Goal: Book appointment/travel/reservation

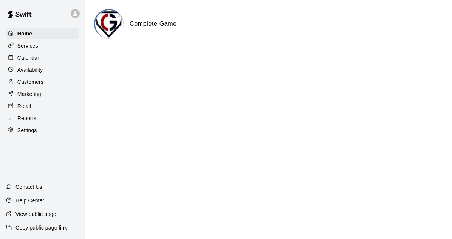
click at [33, 59] on p "Calendar" at bounding box center [28, 58] width 22 height 8
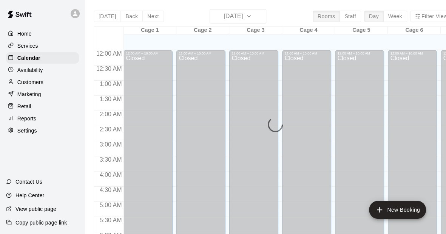
scroll to position [323, 0]
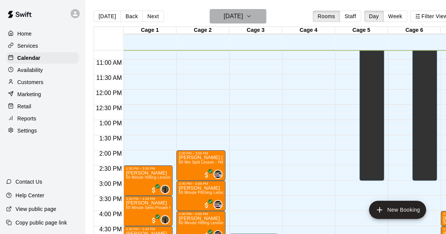
click at [243, 17] on h6 "[DATE]" at bounding box center [233, 16] width 19 height 11
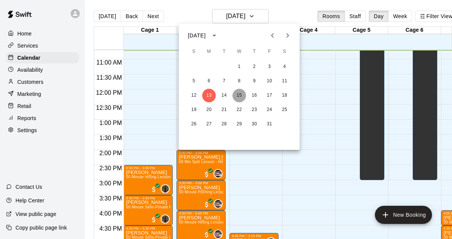
click at [240, 94] on button "15" at bounding box center [239, 96] width 14 height 14
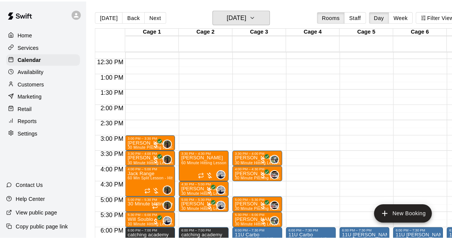
scroll to position [372, 0]
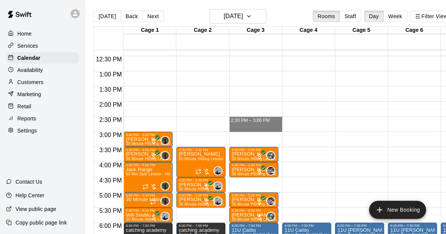
drag, startPoint x: 265, startPoint y: 118, endPoint x: 260, endPoint y: 128, distance: 11.2
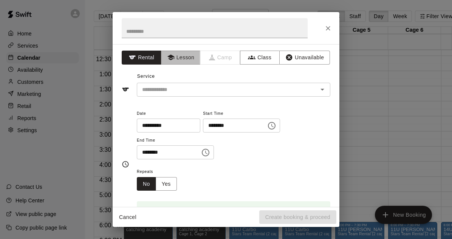
click at [178, 55] on button "Lesson" at bounding box center [181, 58] width 40 height 14
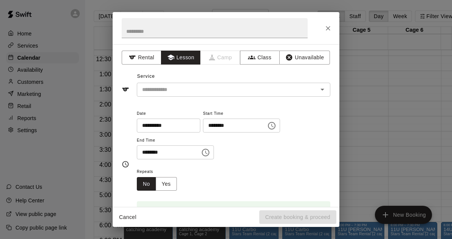
click at [179, 89] on input "text" at bounding box center [222, 89] width 167 height 9
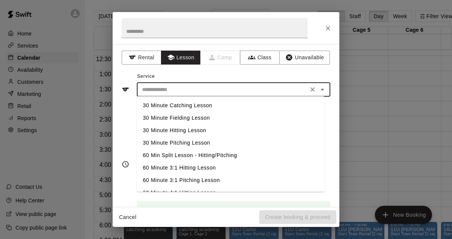
click at [190, 130] on li "30 Minute Hitting Lesson" at bounding box center [231, 130] width 188 height 12
type input "**********"
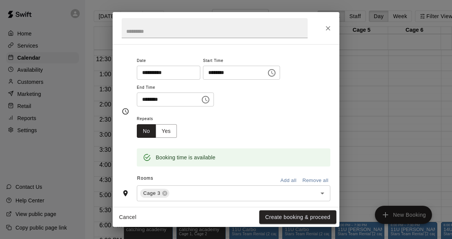
scroll to position [57, 0]
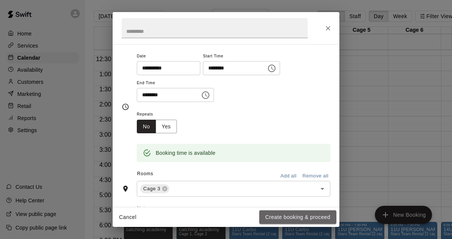
click at [306, 216] on button "Create booking & proceed" at bounding box center [297, 217] width 77 height 14
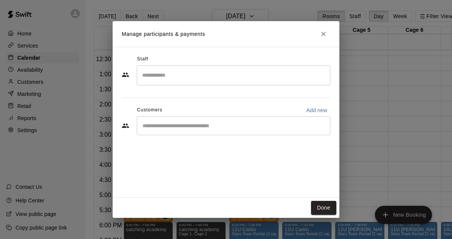
click at [207, 72] on input "Search staff" at bounding box center [233, 75] width 187 height 13
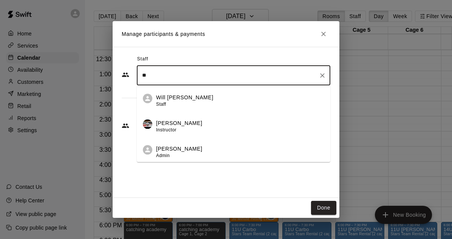
type input "*"
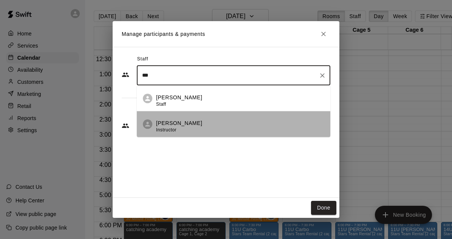
click at [169, 121] on p "[PERSON_NAME]" at bounding box center [179, 123] width 46 height 8
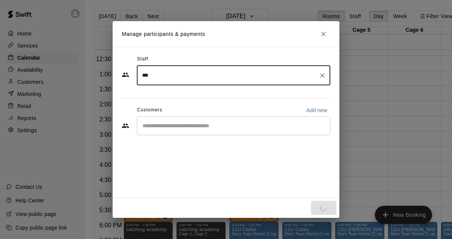
type input "***"
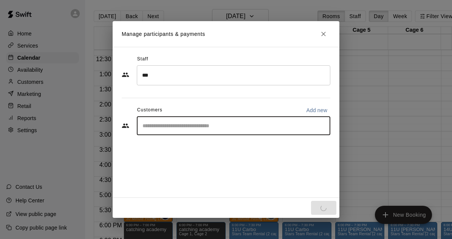
click at [178, 128] on input "Start typing to search customers..." at bounding box center [233, 126] width 187 height 8
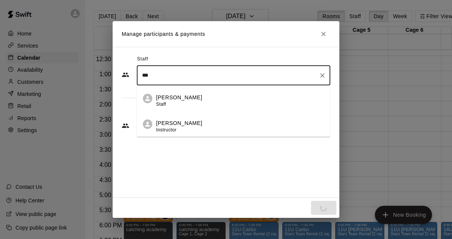
click at [172, 80] on input "***" at bounding box center [227, 75] width 175 height 13
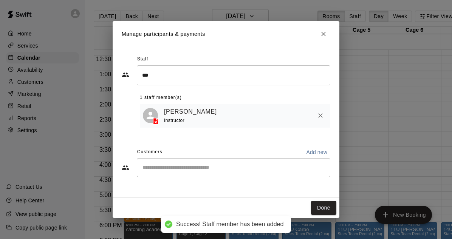
click at [167, 141] on div "Staff *** ​ 1 staff member(s) [PERSON_NAME] Instructor Customers Add new ​" at bounding box center [226, 118] width 209 height 131
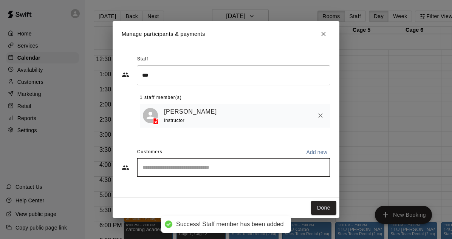
click at [169, 172] on input "Start typing to search customers..." at bounding box center [233, 168] width 187 height 8
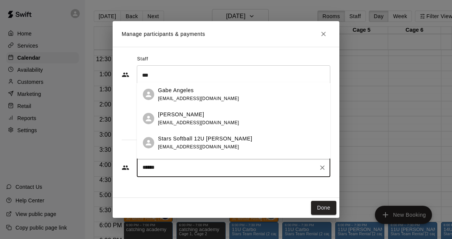
type input "*******"
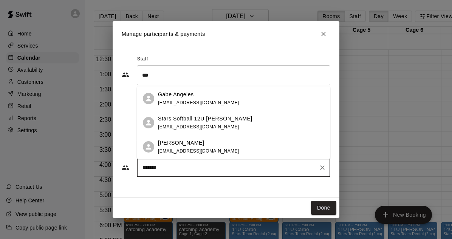
click at [171, 144] on p "[PERSON_NAME]" at bounding box center [181, 143] width 46 height 8
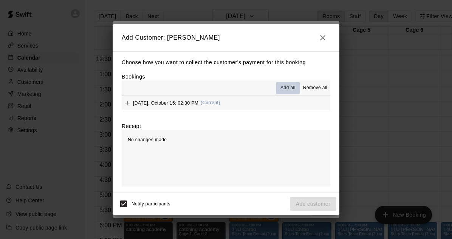
click at [284, 86] on span "Add all" at bounding box center [287, 88] width 15 height 8
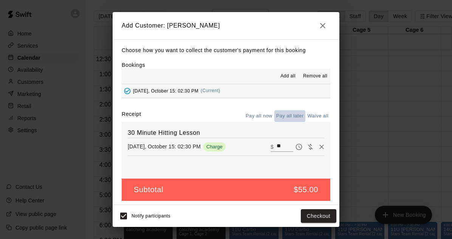
click at [283, 118] on button "Pay all later" at bounding box center [289, 116] width 31 height 12
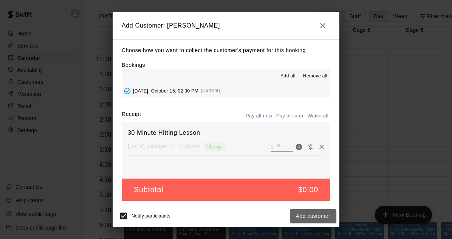
click at [311, 215] on button "Add customer" at bounding box center [313, 216] width 46 height 14
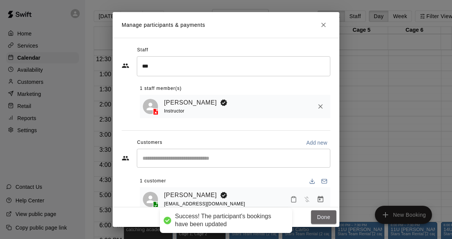
click at [327, 218] on button "Done" at bounding box center [323, 217] width 25 height 14
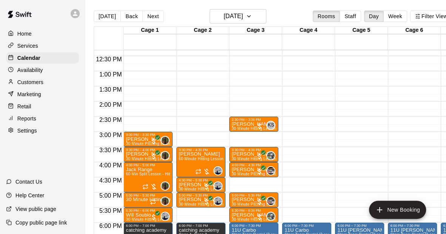
click at [262, 125] on div at bounding box center [260, 126] width 8 height 8
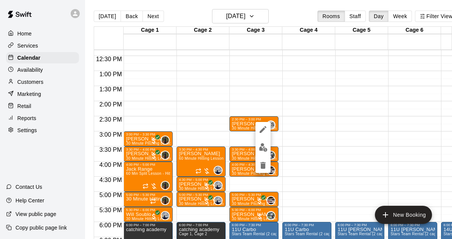
click at [297, 113] on div at bounding box center [226, 119] width 452 height 239
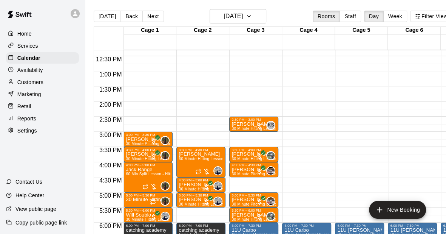
click at [259, 126] on div at bounding box center [260, 126] width 8 height 8
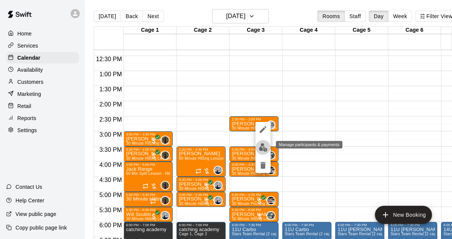
click at [260, 148] on img "edit" at bounding box center [263, 147] width 9 height 9
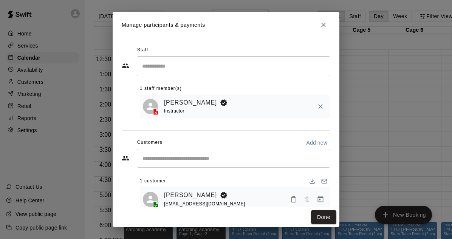
scroll to position [18, 0]
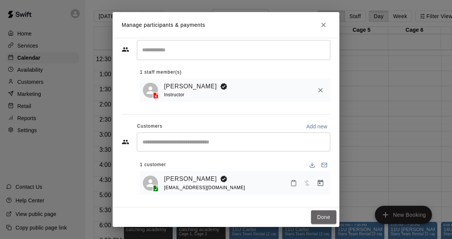
click at [326, 217] on button "Done" at bounding box center [323, 217] width 25 height 14
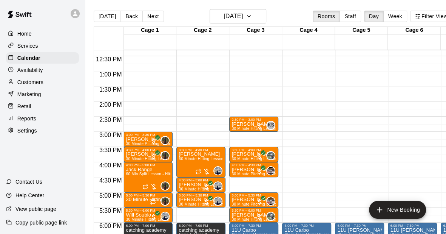
click at [256, 120] on div "2:30 PM – 3:00 PM" at bounding box center [254, 120] width 45 height 4
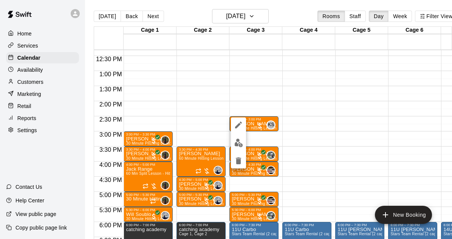
click at [200, 127] on div at bounding box center [226, 119] width 452 height 239
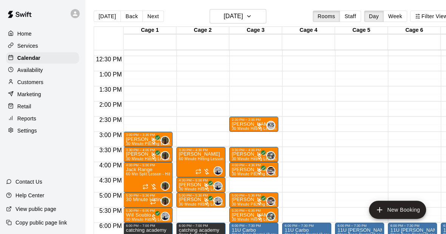
click at [259, 121] on div "KS 0" at bounding box center [266, 125] width 20 height 9
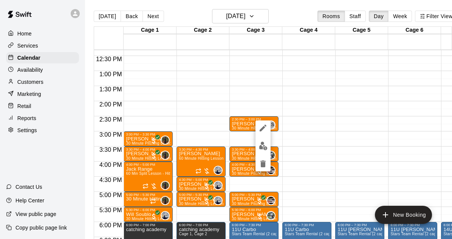
click at [315, 104] on div at bounding box center [226, 119] width 452 height 239
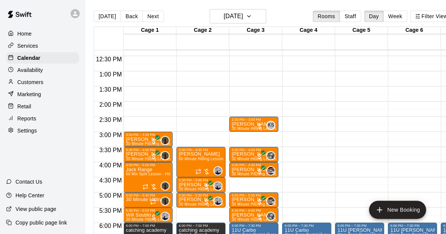
click at [258, 122] on div at bounding box center [260, 126] width 8 height 8
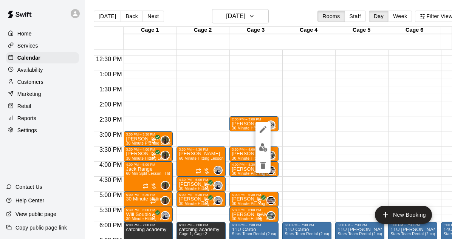
click at [300, 105] on div at bounding box center [226, 119] width 452 height 239
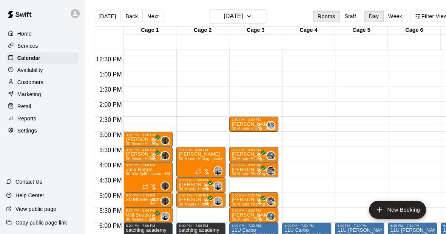
click at [252, 124] on p "[PERSON_NAME]" at bounding box center [254, 124] width 45 height 0
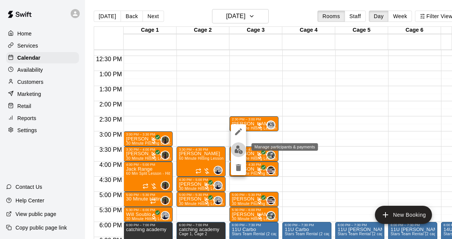
click at [241, 152] on img "edit" at bounding box center [238, 149] width 9 height 9
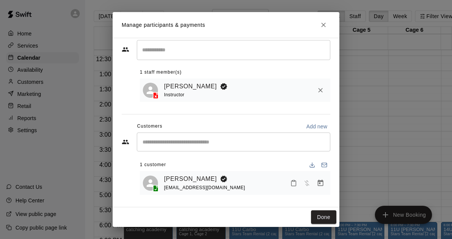
scroll to position [0, 0]
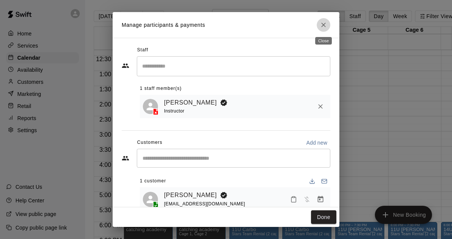
click at [326, 29] on button "Close" at bounding box center [324, 25] width 14 height 14
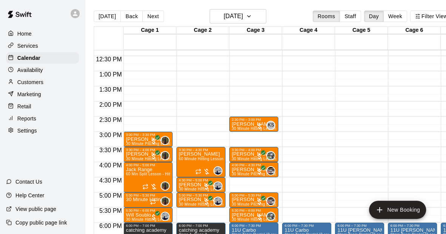
click at [251, 124] on p "[PERSON_NAME]" at bounding box center [254, 124] width 45 height 0
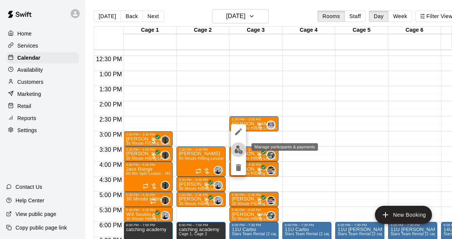
click at [237, 149] on img "edit" at bounding box center [238, 149] width 9 height 9
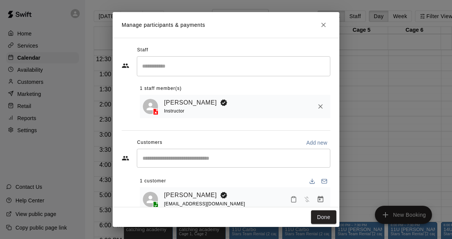
scroll to position [18, 0]
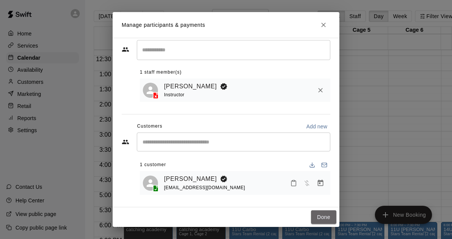
click at [324, 215] on button "Done" at bounding box center [323, 217] width 25 height 14
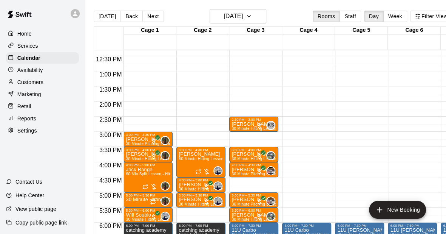
click at [258, 125] on div at bounding box center [260, 126] width 8 height 8
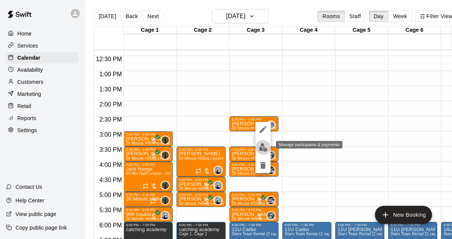
click at [261, 148] on img "edit" at bounding box center [263, 147] width 9 height 9
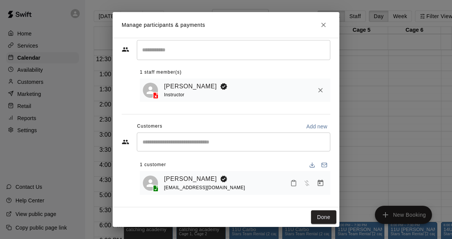
click at [198, 84] on link "[PERSON_NAME]" at bounding box center [190, 87] width 53 height 10
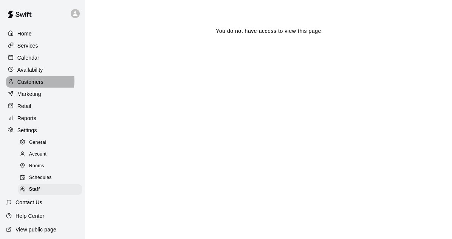
click at [31, 83] on p "Customers" at bounding box center [30, 82] width 26 height 8
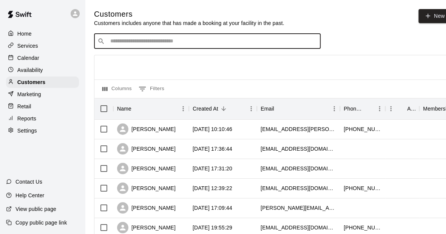
click at [174, 43] on input "Search customers by name or email" at bounding box center [212, 41] width 209 height 8
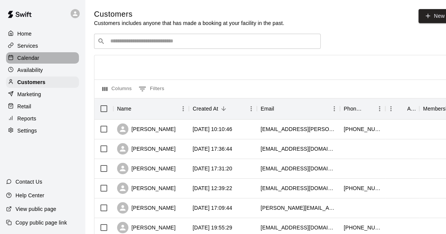
click at [31, 58] on p "Calendar" at bounding box center [28, 58] width 22 height 8
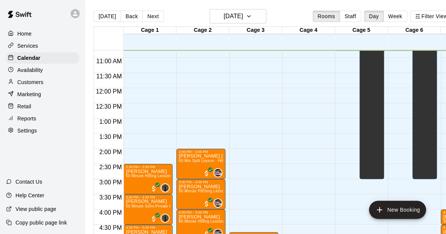
scroll to position [18, 0]
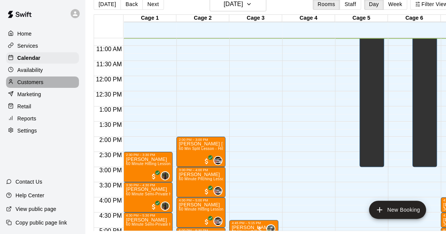
click at [31, 84] on p "Customers" at bounding box center [30, 82] width 26 height 8
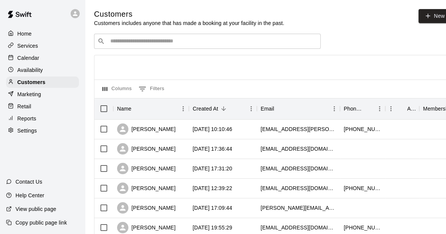
click at [31, 68] on p "Availability" at bounding box center [30, 70] width 26 height 8
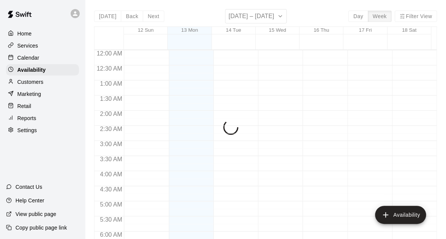
scroll to position [325, 0]
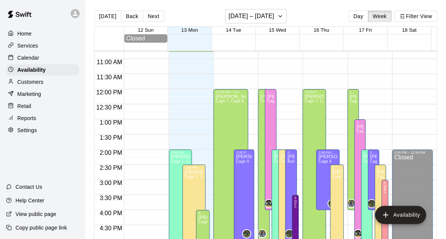
click at [159, 14] on button "Next" at bounding box center [153, 16] width 21 height 11
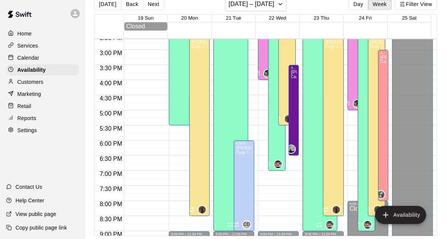
scroll to position [453, 0]
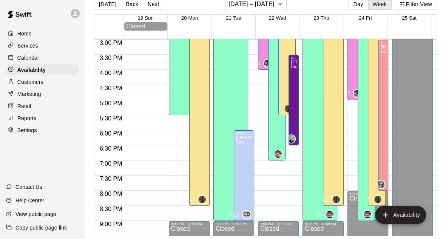
click at [153, 3] on button "Next" at bounding box center [153, 3] width 21 height 11
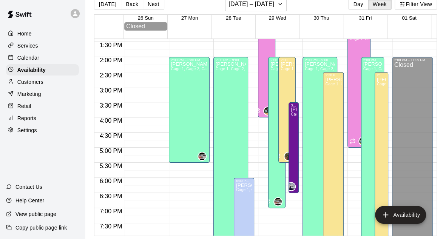
scroll to position [402, 0]
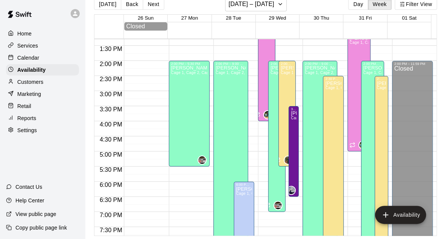
click at [30, 37] on p "Home" at bounding box center [24, 34] width 14 height 8
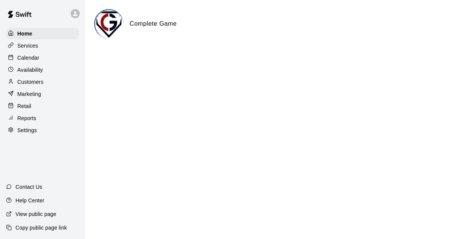
click at [31, 59] on p "Calendar" at bounding box center [28, 58] width 22 height 8
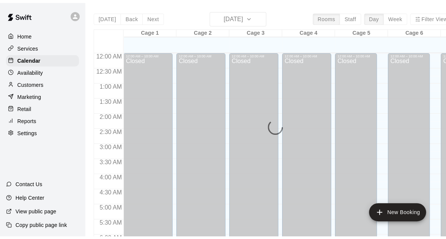
scroll to position [325, 0]
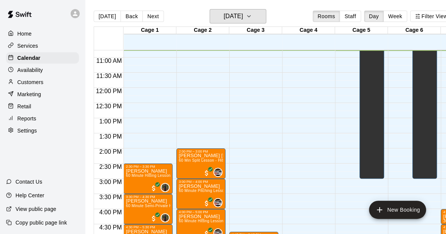
click at [234, 15] on h6 "[DATE]" at bounding box center [233, 16] width 19 height 11
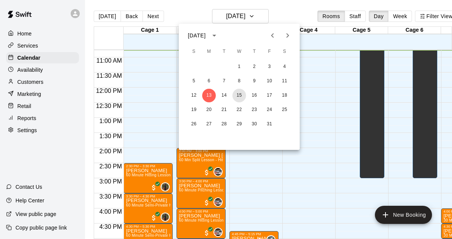
click at [240, 93] on button "15" at bounding box center [239, 96] width 14 height 14
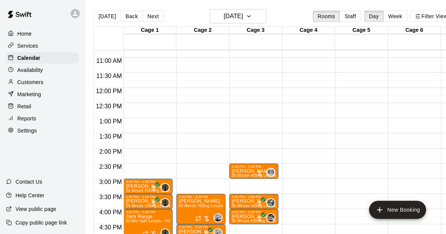
click at [252, 175] on span "30 Minute Hitting Lesson" at bounding box center [254, 175] width 45 height 4
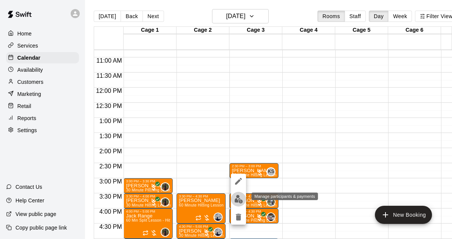
click at [235, 201] on img "edit" at bounding box center [238, 199] width 9 height 9
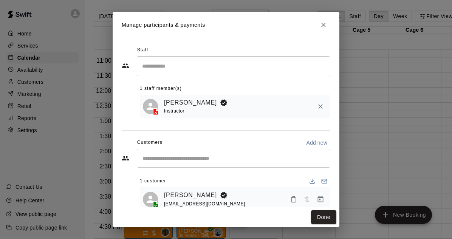
click at [180, 99] on link "[PERSON_NAME]" at bounding box center [190, 103] width 53 height 10
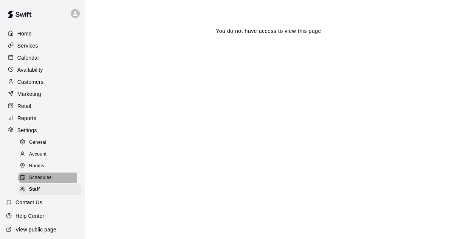
click at [39, 182] on span "Schedules" at bounding box center [40, 178] width 23 height 8
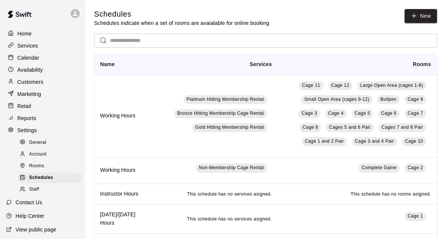
click at [36, 193] on span "Staff" at bounding box center [34, 190] width 10 height 8
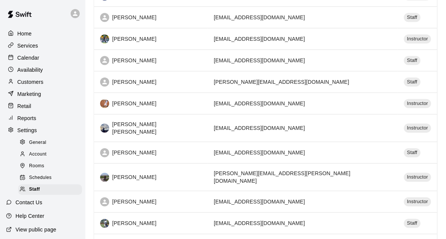
scroll to position [437, 0]
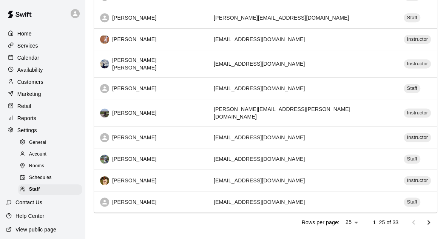
click at [123, 133] on div "[PERSON_NAME]" at bounding box center [151, 137] width 102 height 9
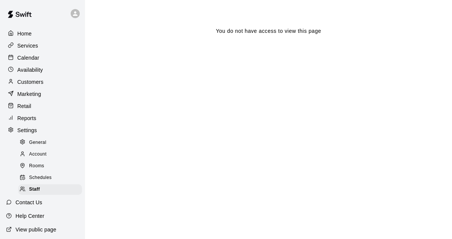
click at [30, 36] on p "Home" at bounding box center [24, 34] width 14 height 8
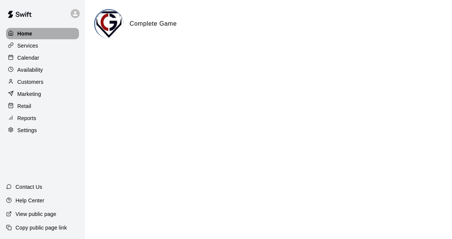
click at [30, 36] on p "Home" at bounding box center [24, 34] width 15 height 8
click at [29, 61] on p "Calendar" at bounding box center [28, 58] width 22 height 8
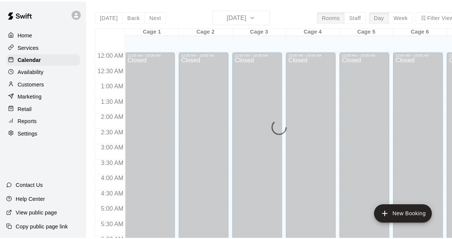
scroll to position [333, 0]
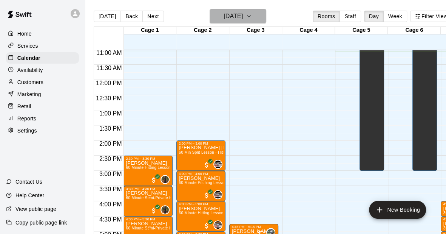
drag, startPoint x: 248, startPoint y: 18, endPoint x: 246, endPoint y: 22, distance: 4.3
click at [246, 22] on button "[DATE]" at bounding box center [238, 16] width 57 height 14
